Goal: Task Accomplishment & Management: Use online tool/utility

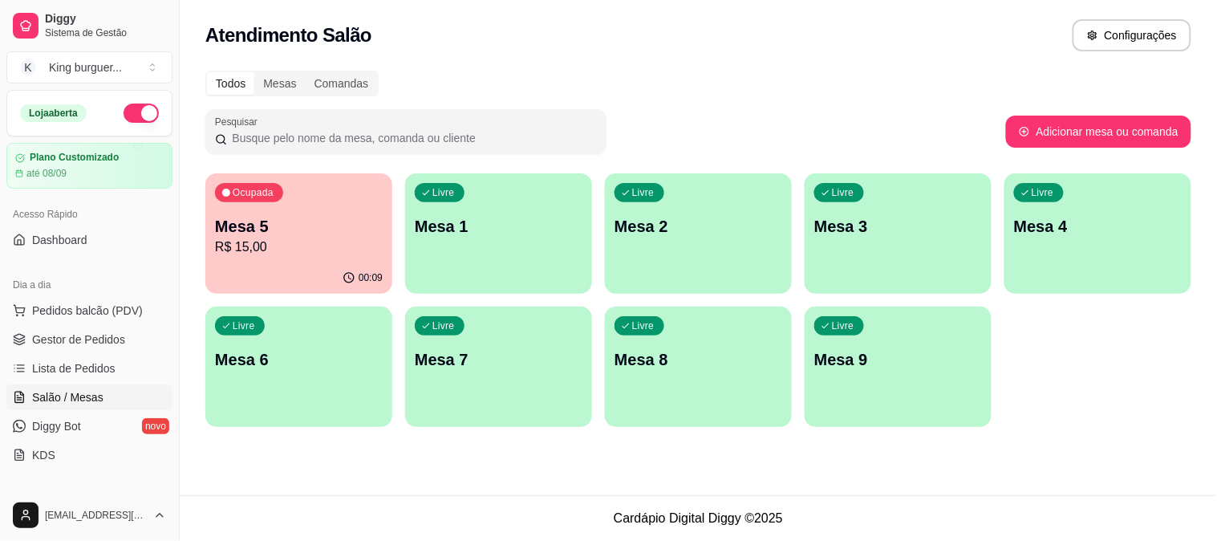
click at [310, 230] on p "Mesa 5" at bounding box center [299, 226] width 168 height 22
click at [370, 237] on p "R$ 15,00" at bounding box center [299, 246] width 168 height 19
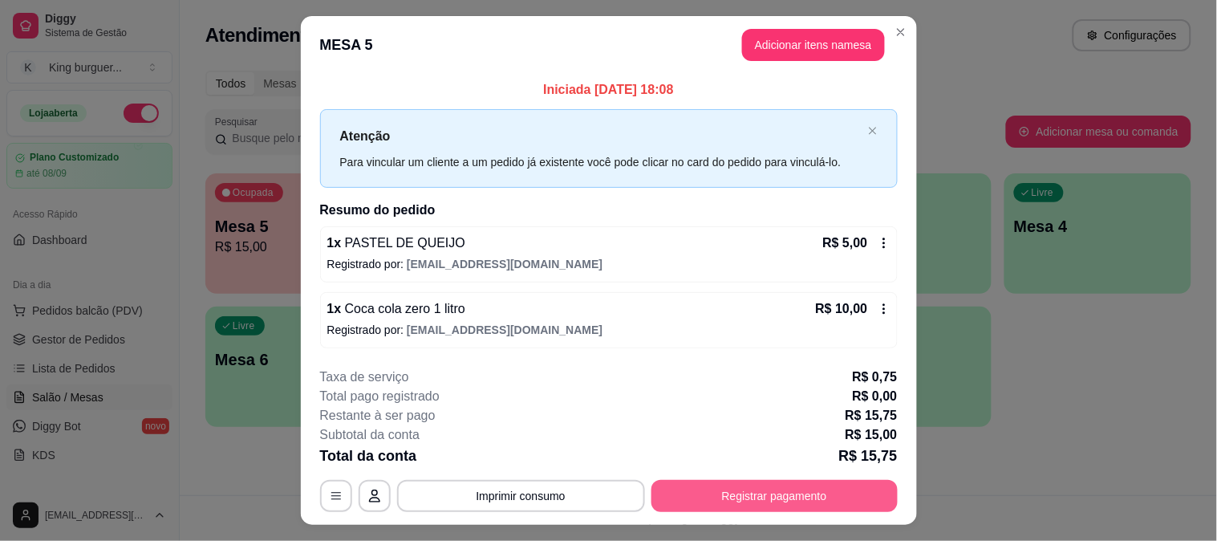
click at [767, 501] on button "Registrar pagamento" at bounding box center [774, 496] width 246 height 32
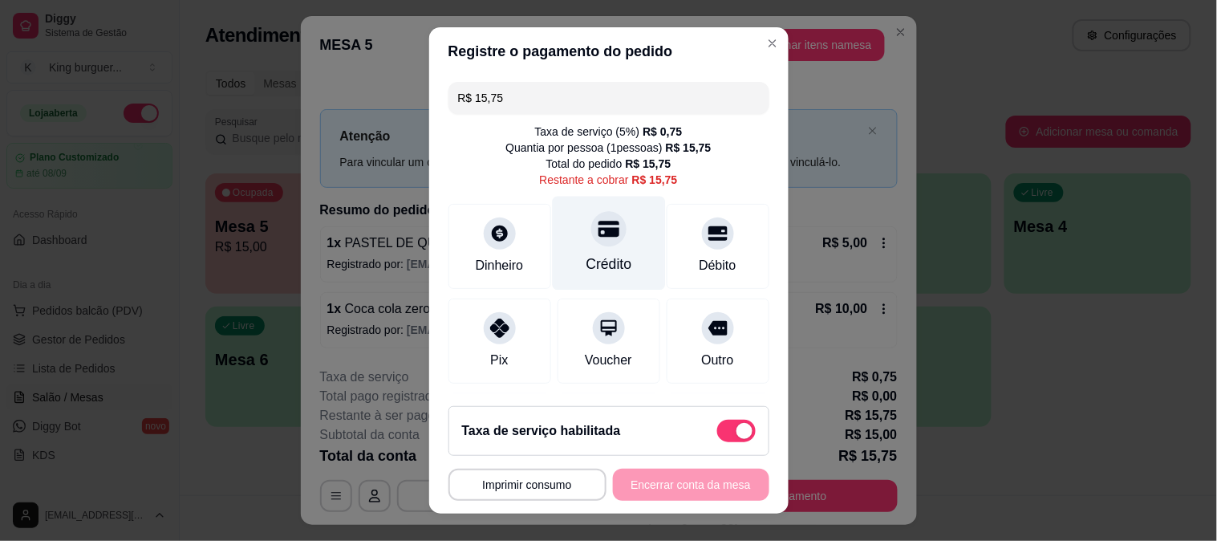
click at [599, 244] on div "Crédito" at bounding box center [608, 243] width 113 height 94
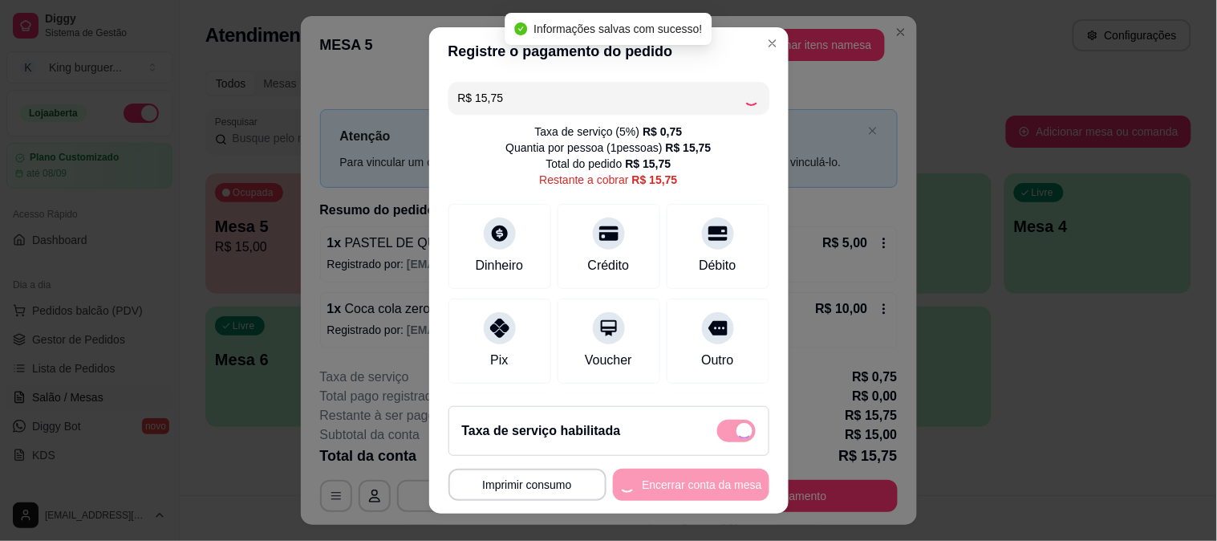
type input "R$ 0,00"
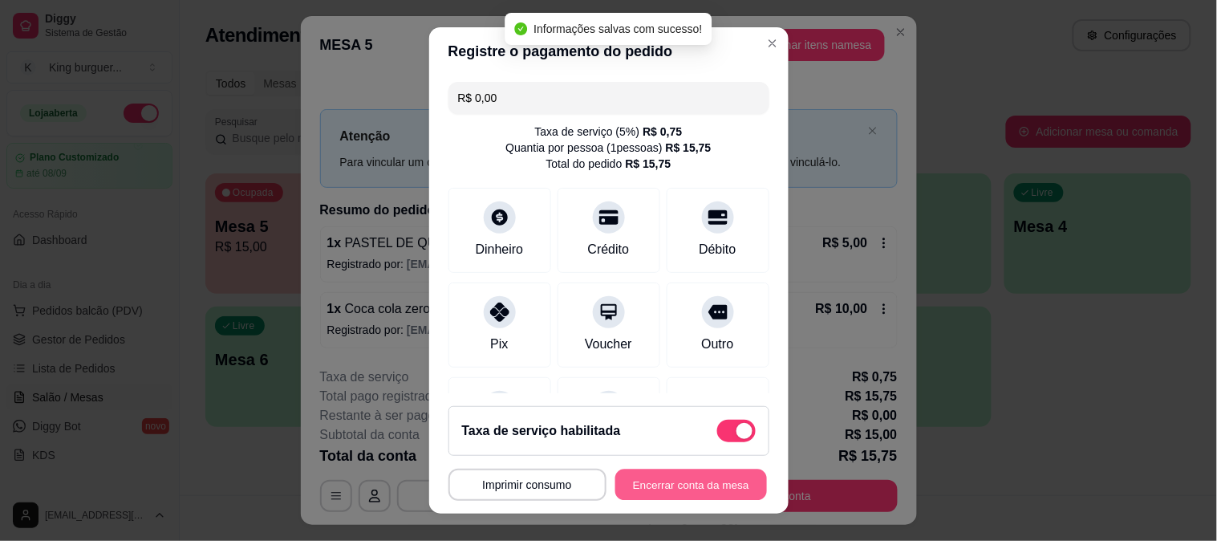
click at [661, 488] on button "Encerrar conta da mesa" at bounding box center [691, 484] width 152 height 31
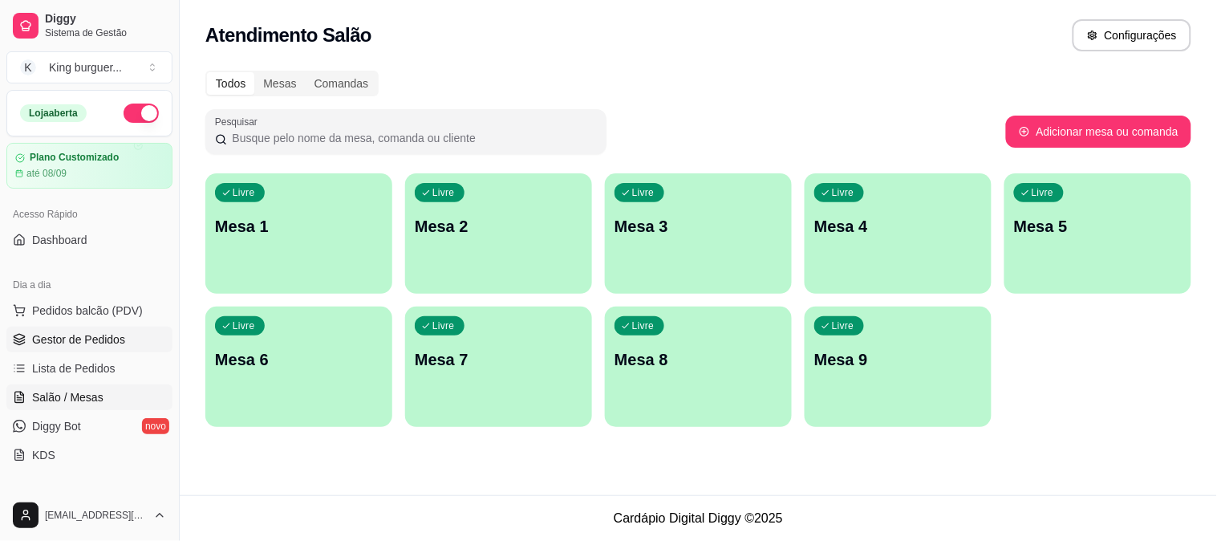
click at [109, 347] on link "Gestor de Pedidos" at bounding box center [89, 339] width 166 height 26
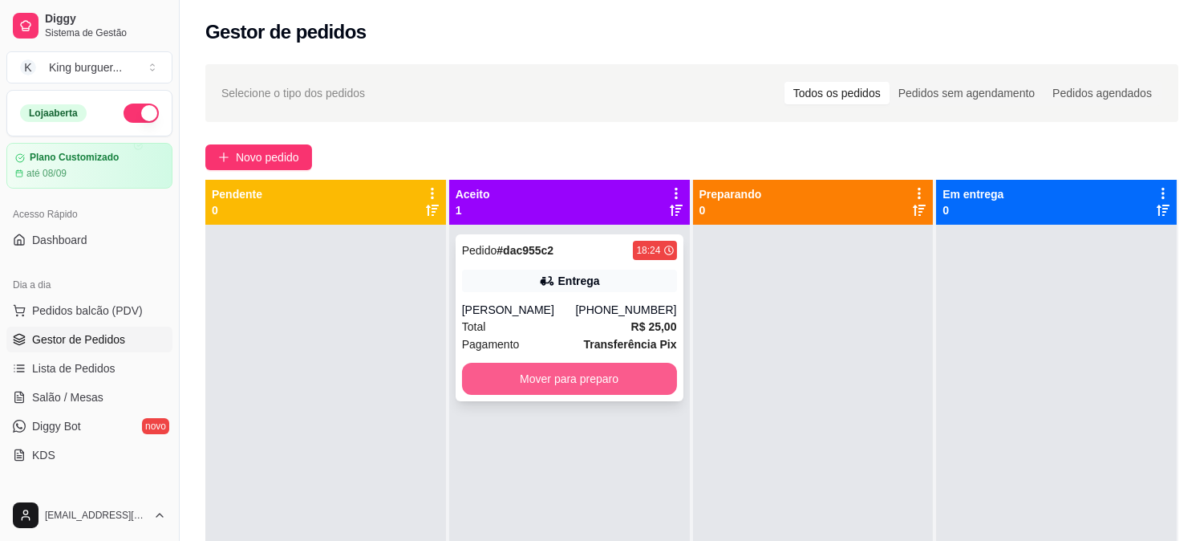
click at [639, 366] on button "Mover para preparo" at bounding box center [569, 378] width 215 height 32
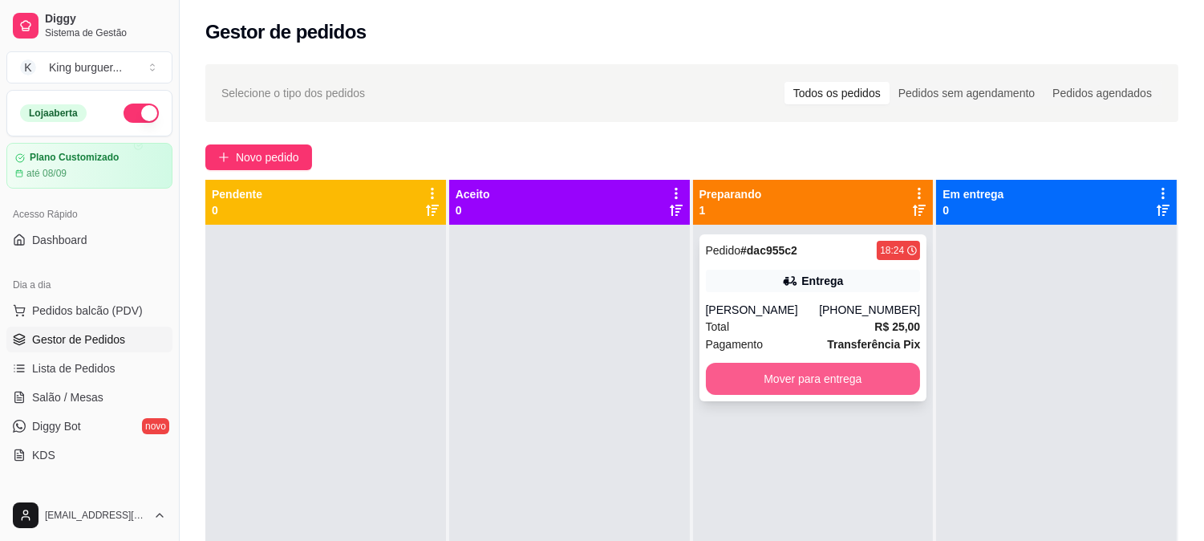
click at [805, 365] on button "Mover para entrega" at bounding box center [813, 378] width 215 height 32
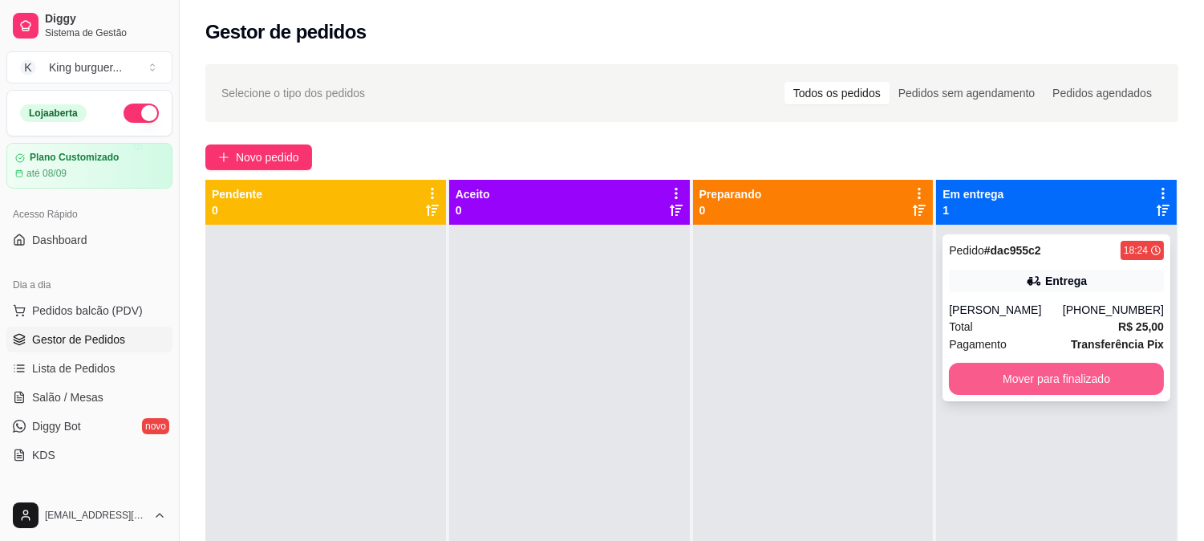
click at [1005, 386] on button "Mover para finalizado" at bounding box center [1056, 378] width 215 height 32
